Goal: Information Seeking & Learning: Learn about a topic

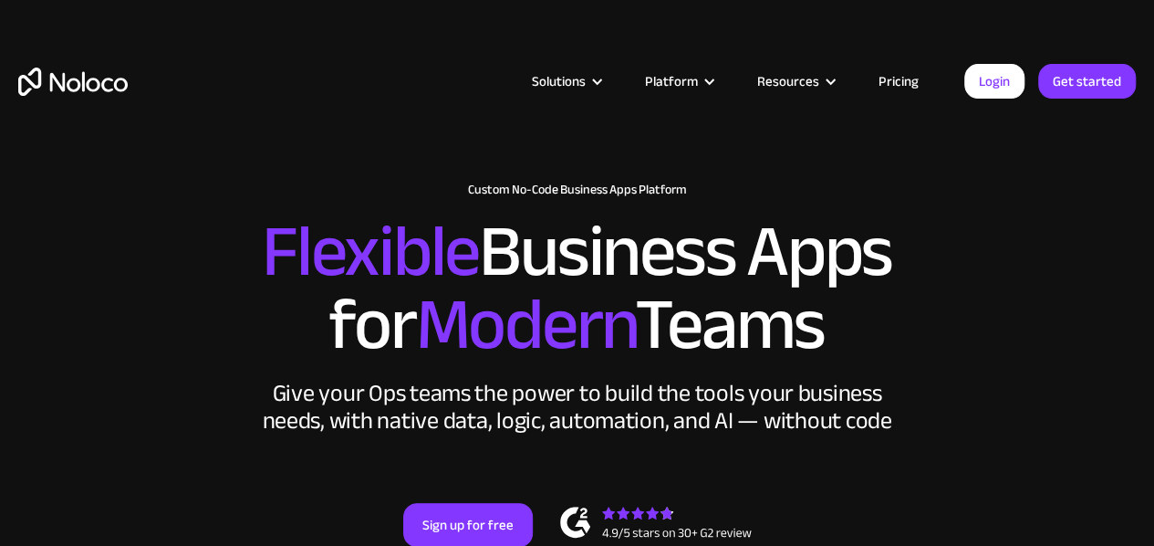
click at [900, 89] on link "Pricing" at bounding box center [899, 81] width 86 height 24
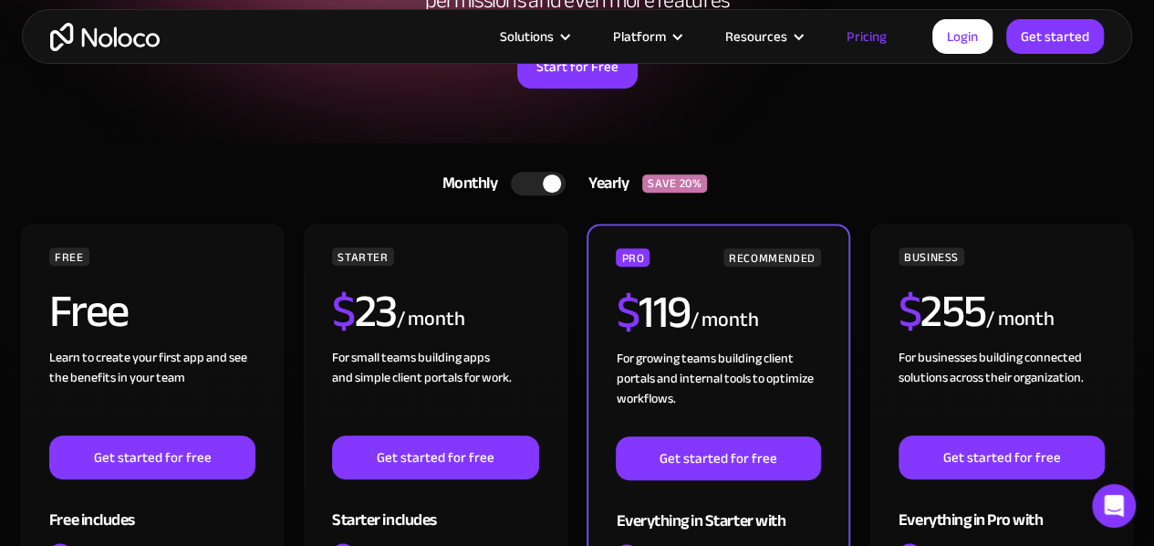
scroll to position [266, 0]
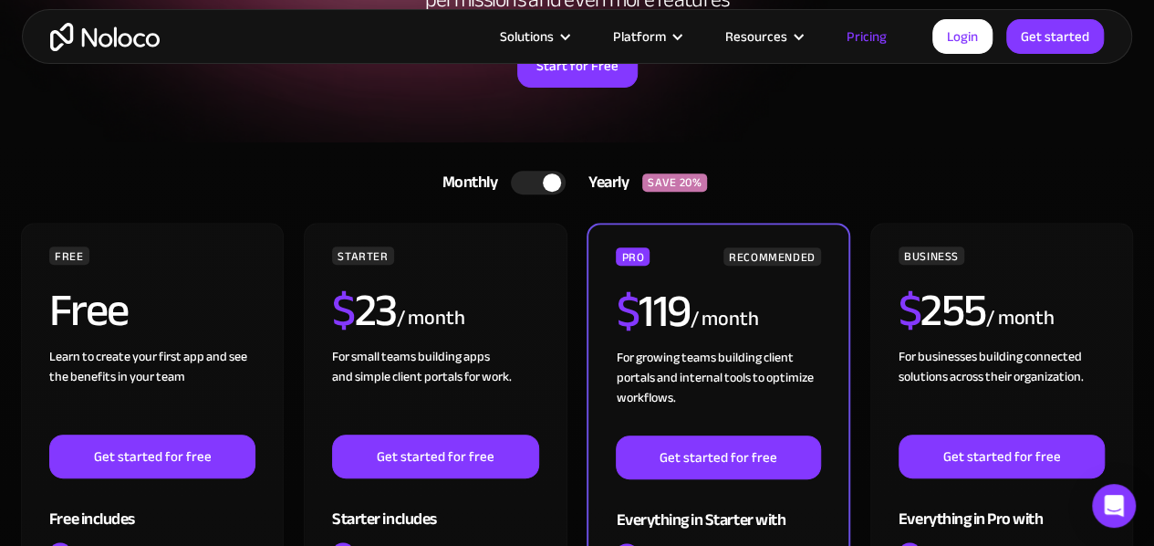
click at [533, 173] on div at bounding box center [538, 183] width 55 height 24
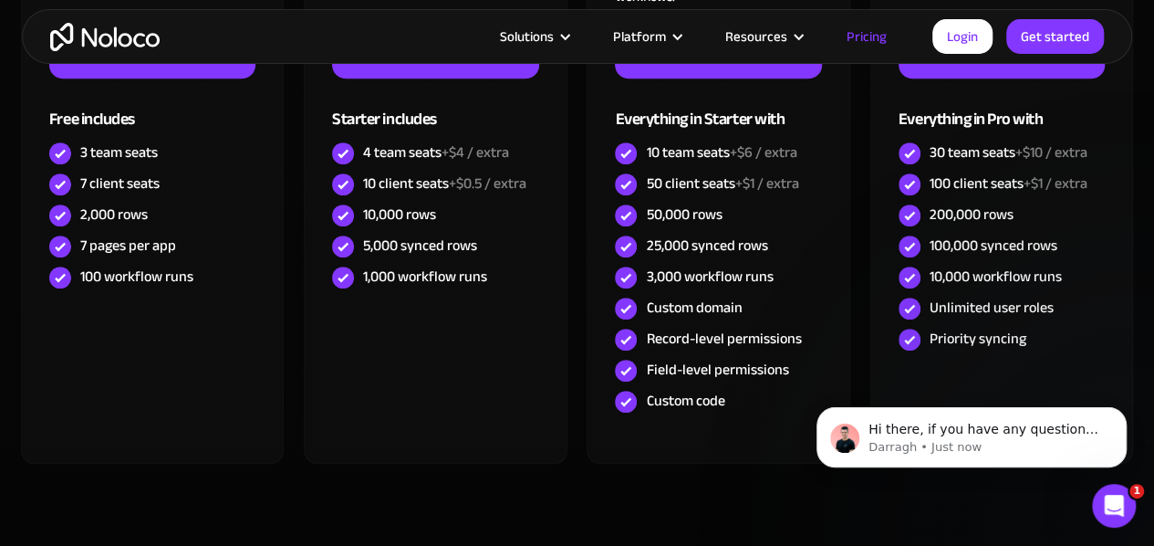
scroll to position [667, 0]
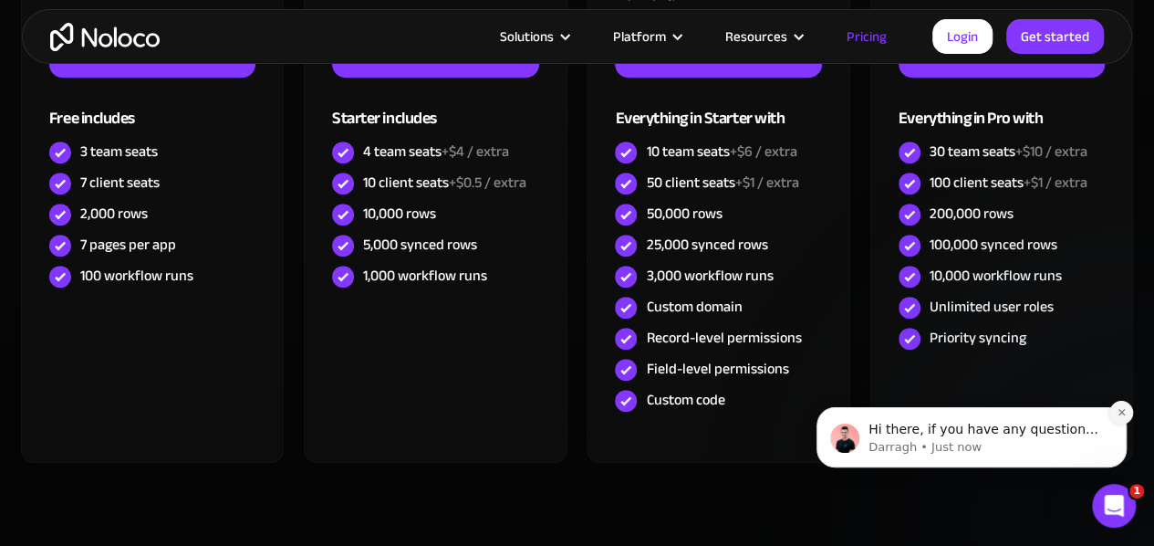
click at [1125, 408] on icon "Dismiss notification" at bounding box center [1122, 412] width 10 height 10
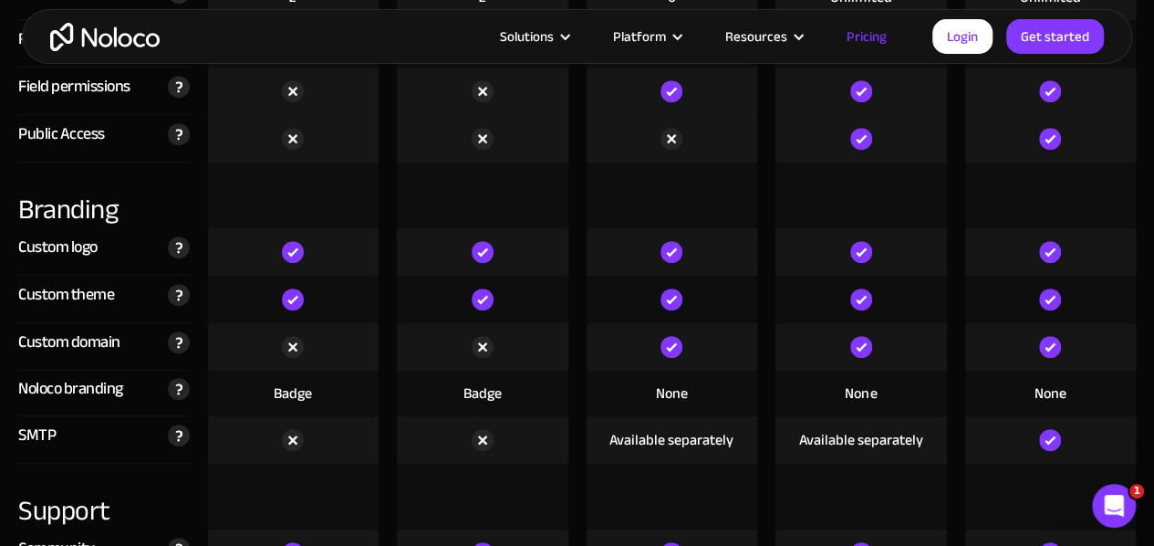
scroll to position [4043, 0]
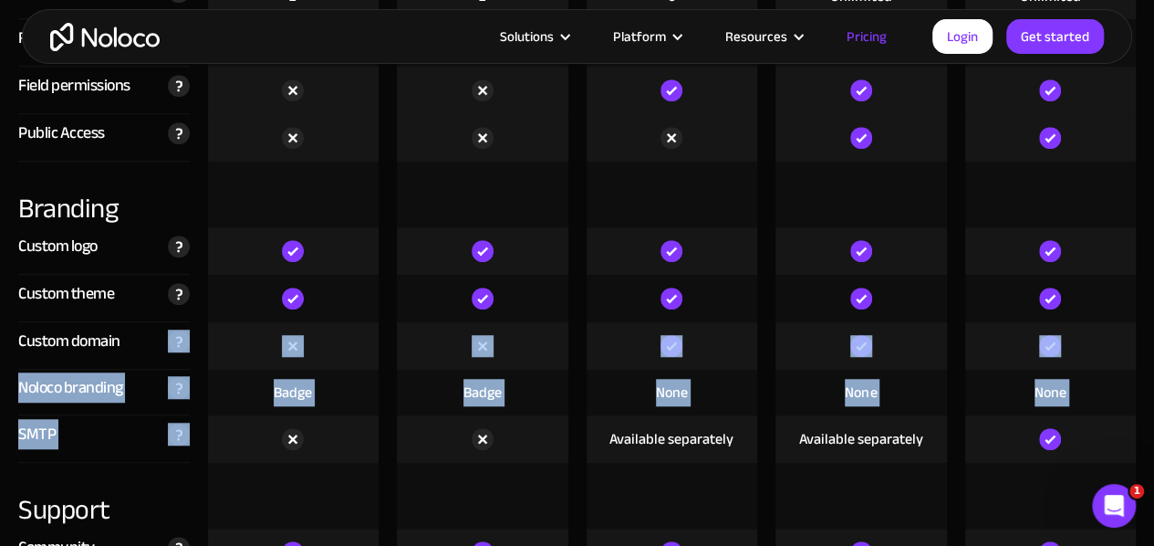
drag, startPoint x: 129, startPoint y: 336, endPoint x: 159, endPoint y: 412, distance: 82.3
click at [159, 412] on div "Compare our plans Free Free Get started Starter $ 29 / month Get started Pro $ …" at bounding box center [577, 153] width 1154 height 4747
click at [159, 415] on div "SMTP Whitelabel automated emails from your Noloco app & workflows by sending th…" at bounding box center [104, 438] width 172 height 47
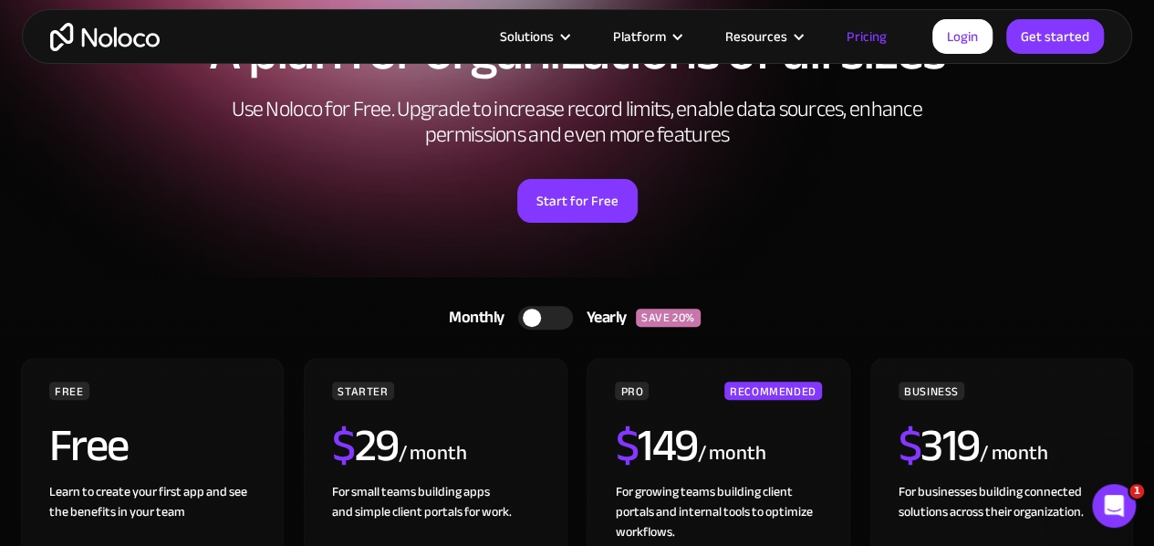
scroll to position [0, 0]
